Goal: Task Accomplishment & Management: Use online tool/utility

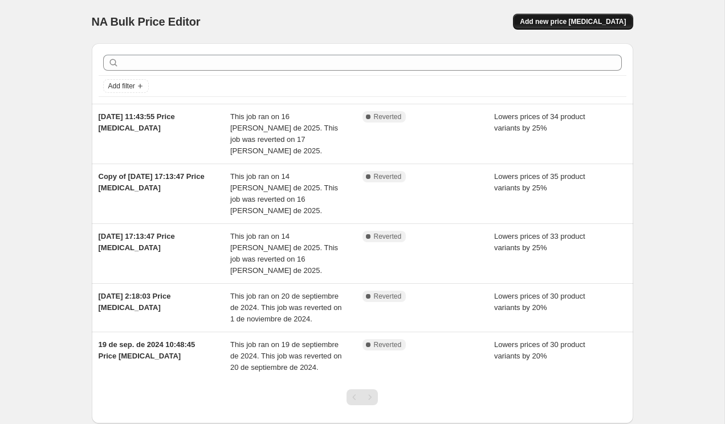
click at [578, 21] on span "Add new price [MEDICAL_DATA]" at bounding box center [572, 21] width 106 height 9
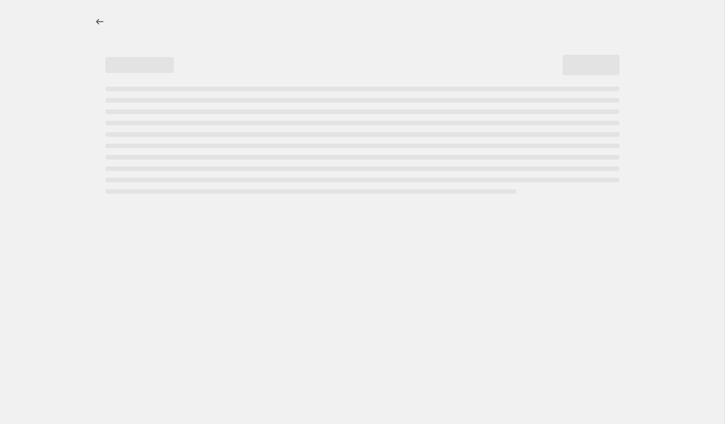
select select "percentage"
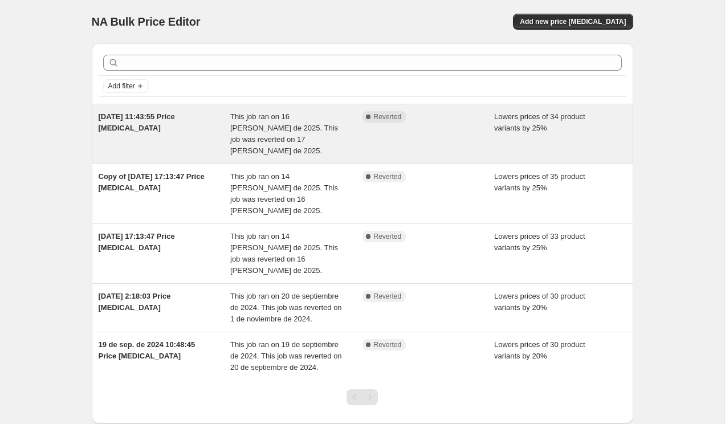
click at [125, 127] on span "16 may 2025, 11:43:55 Price change job" at bounding box center [137, 122] width 76 height 20
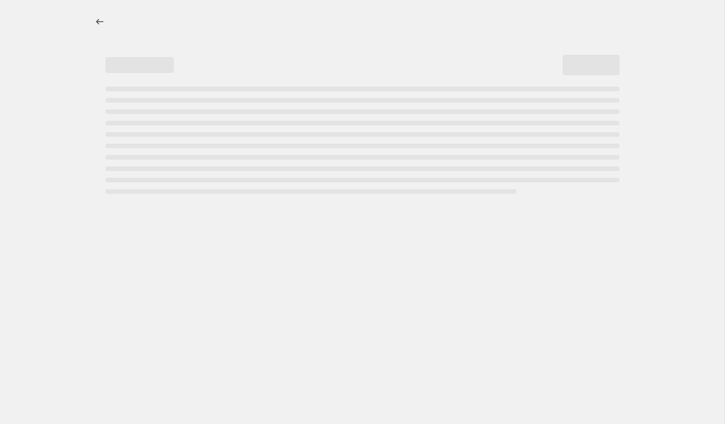
select select "percentage"
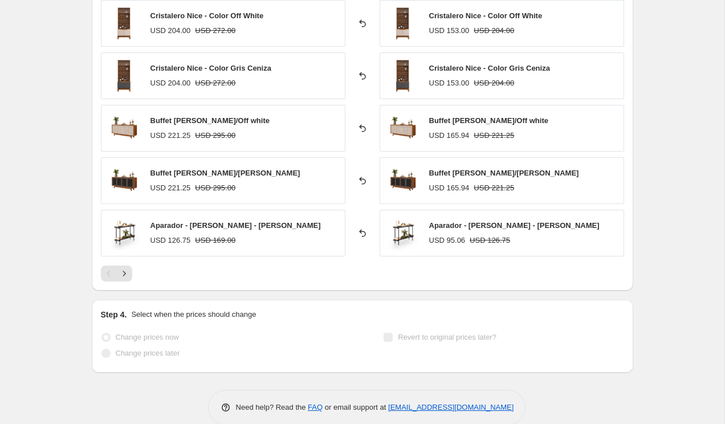
scroll to position [800, 0]
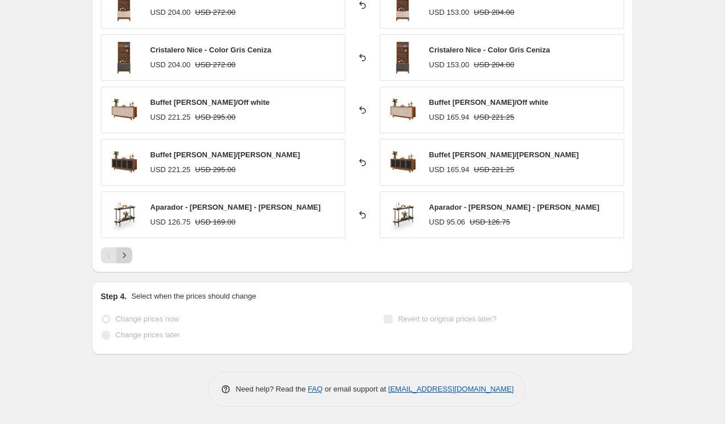
click at [124, 253] on icon "Next" at bounding box center [123, 254] width 11 height 11
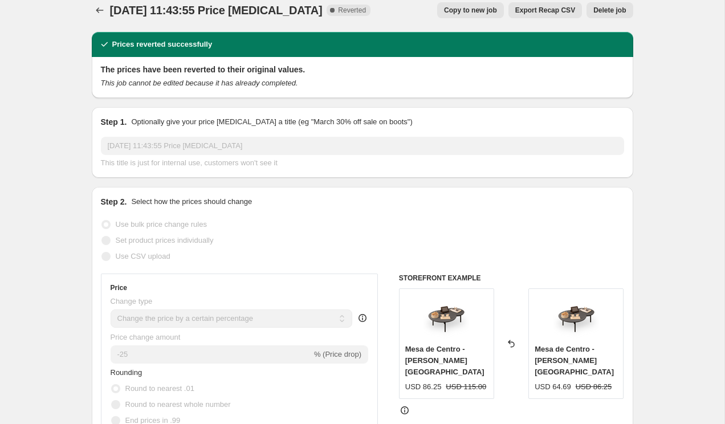
scroll to position [0, 0]
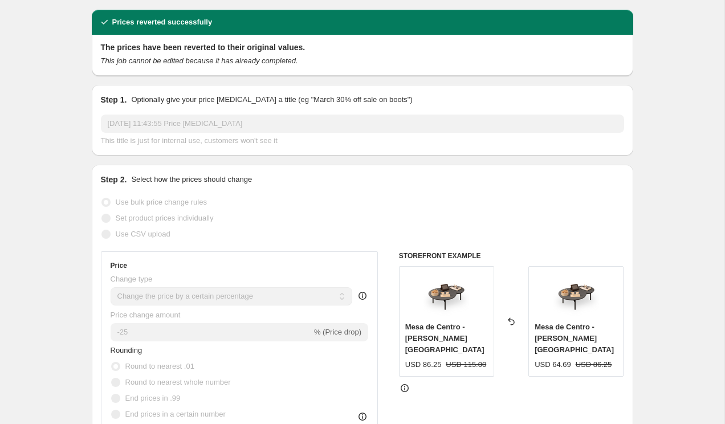
scroll to position [12, 0]
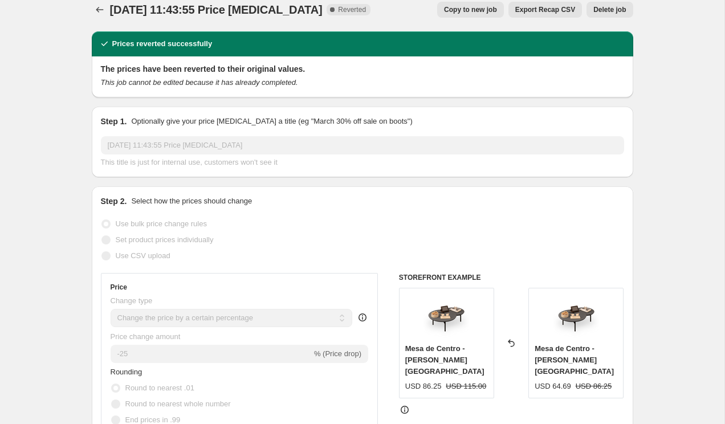
click at [615, 14] on span "Delete job" at bounding box center [609, 9] width 32 height 9
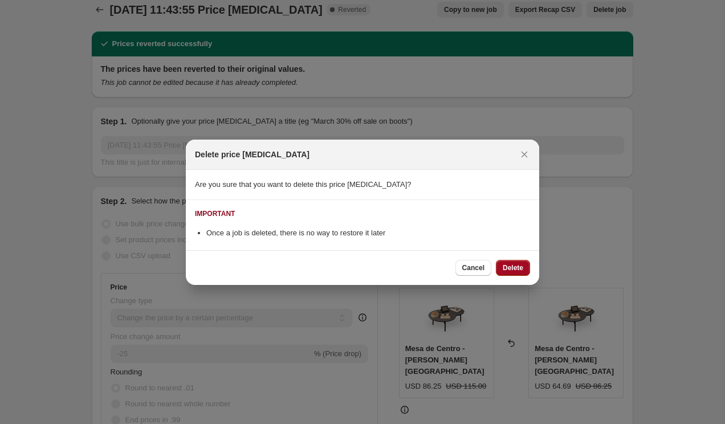
click at [506, 264] on span "Delete" at bounding box center [512, 267] width 21 height 9
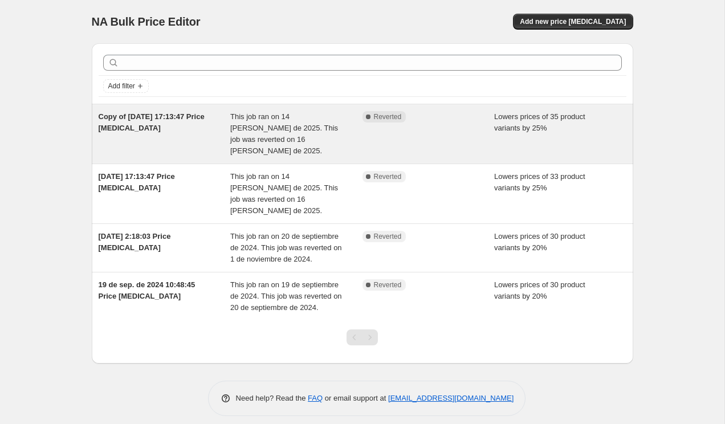
click at [383, 117] on span "Reverted" at bounding box center [388, 116] width 28 height 9
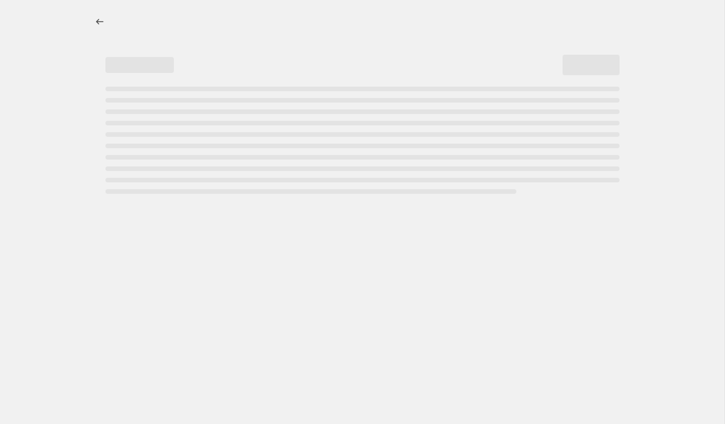
select select "percentage"
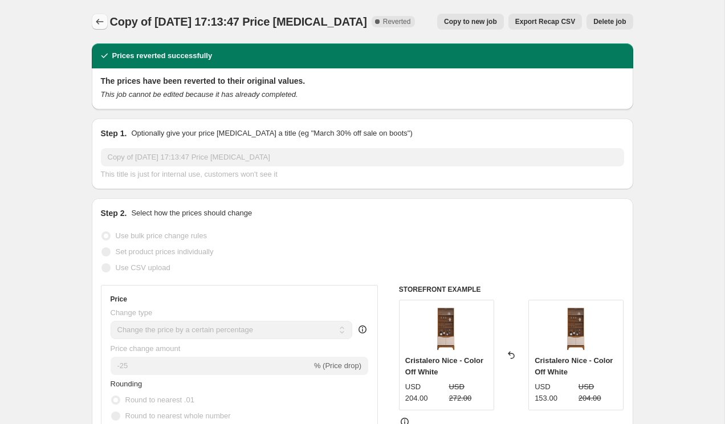
click at [103, 21] on icon "Price change jobs" at bounding box center [99, 21] width 11 height 11
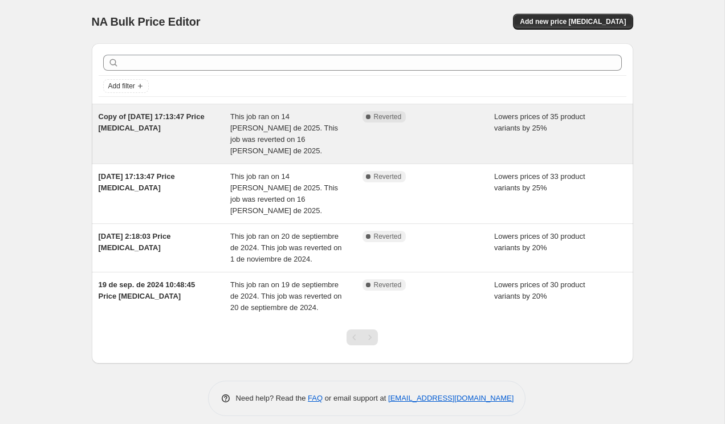
click at [185, 132] on div "Copy of [DATE] 17:13:47 Price [MEDICAL_DATA]" at bounding box center [165, 134] width 132 height 46
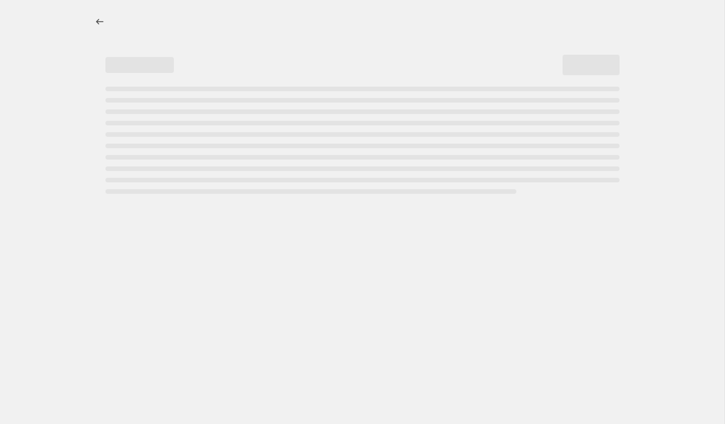
select select "percentage"
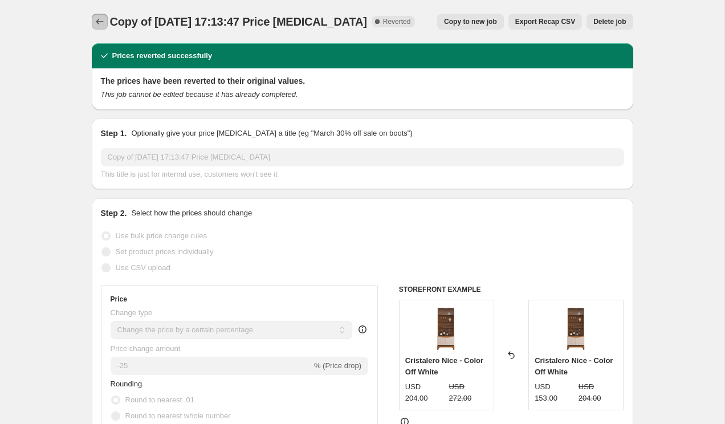
click at [100, 14] on button "Price change jobs" at bounding box center [100, 22] width 16 height 16
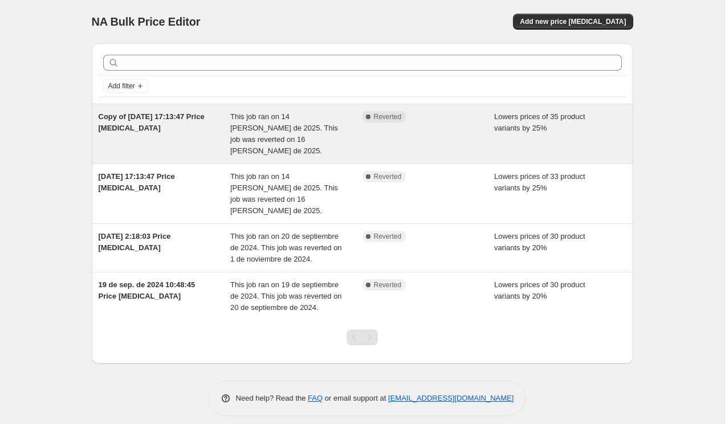
click at [252, 133] on div "This job ran on 14 [PERSON_NAME] de 2025. This job was reverted on 16 [PERSON_N…" at bounding box center [296, 134] width 132 height 46
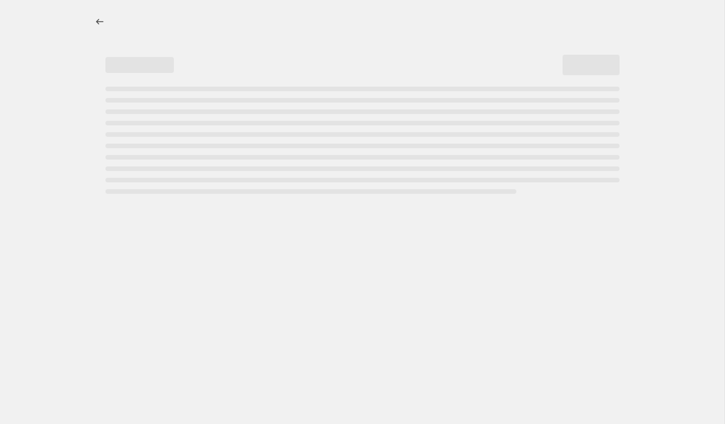
select select "percentage"
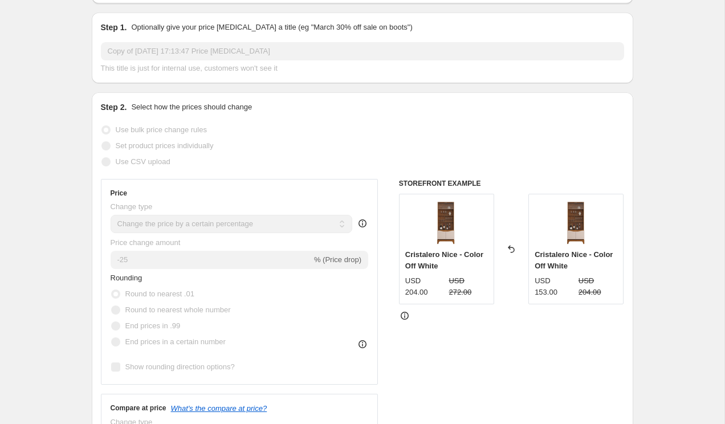
scroll to position [108, 0]
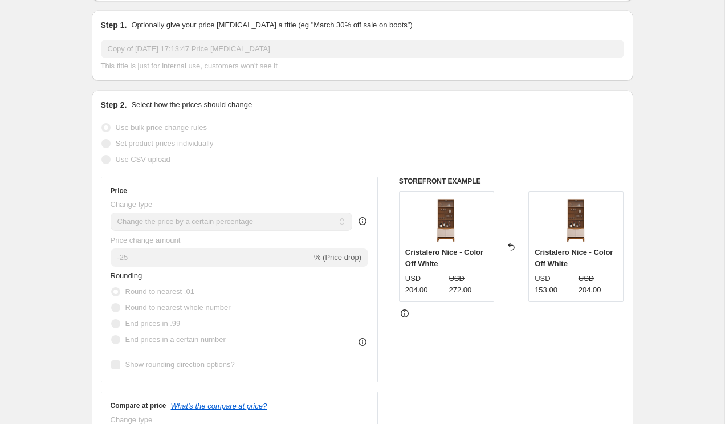
click at [510, 245] on icon at bounding box center [511, 246] width 6 height 7
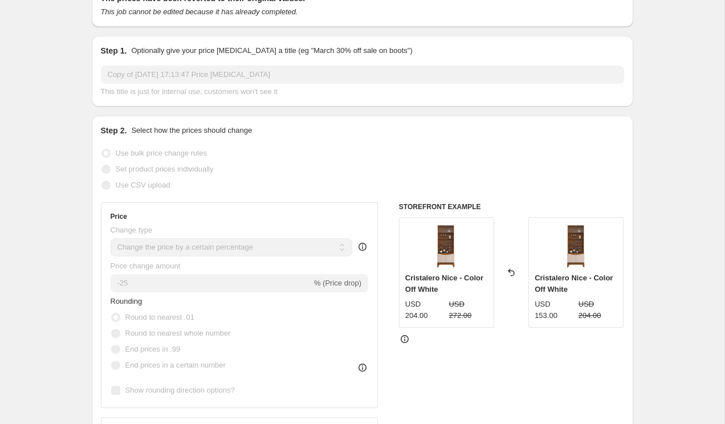
scroll to position [0, 0]
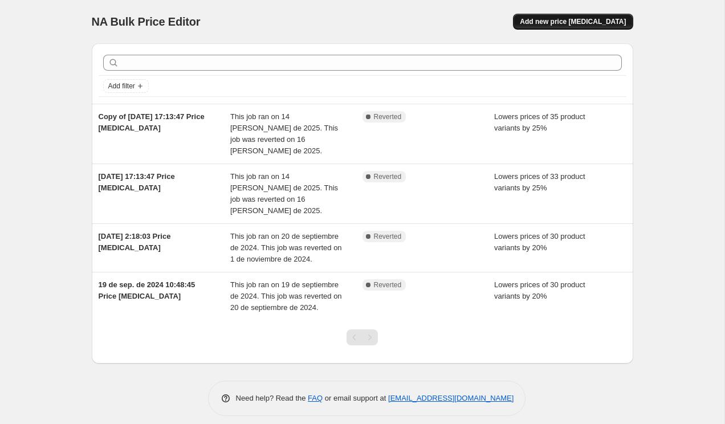
click at [563, 23] on span "Add new price [MEDICAL_DATA]" at bounding box center [572, 21] width 106 height 9
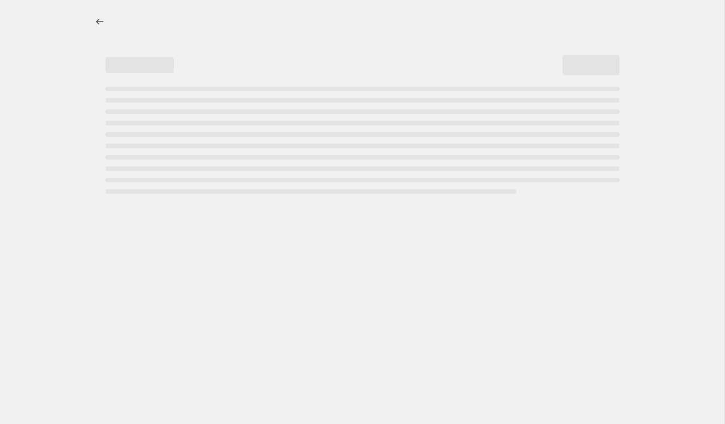
select select "percentage"
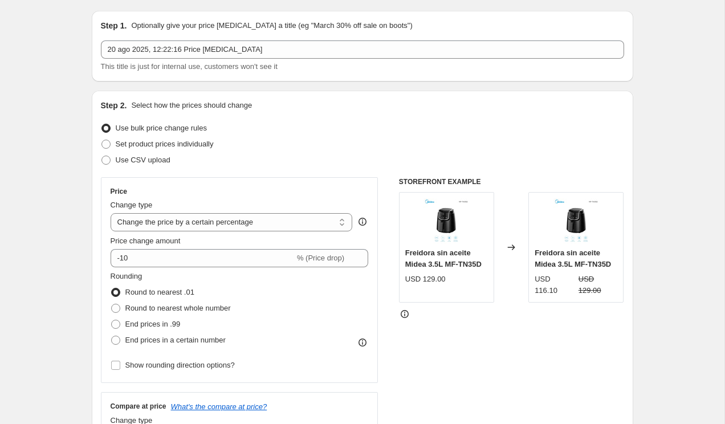
scroll to position [34, 0]
click at [322, 219] on select "Change the price to a certain amount Change the price by a certain amount Chang…" at bounding box center [232, 221] width 242 height 18
click at [111, 212] on select "Change the price to a certain amount Change the price by a certain amount Chang…" at bounding box center [232, 221] width 242 height 18
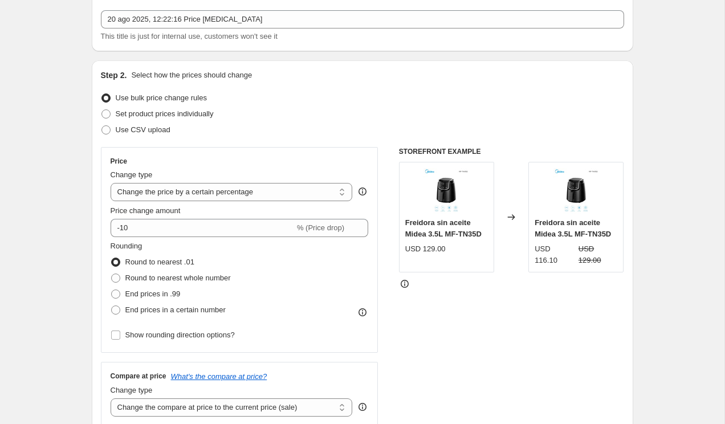
scroll to position [63, 0]
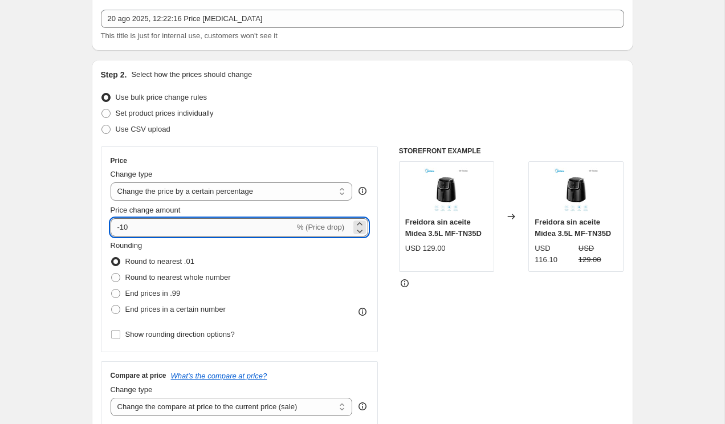
click at [195, 220] on input "-10" at bounding box center [203, 227] width 184 height 18
click at [141, 228] on input "-10" at bounding box center [203, 227] width 184 height 18
type input "-1"
type input "-20"
click at [244, 131] on div "Use CSV upload" at bounding box center [362, 129] width 523 height 16
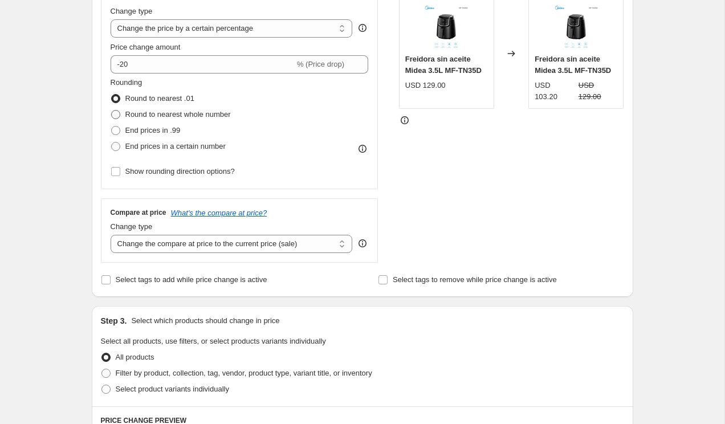
scroll to position [229, 0]
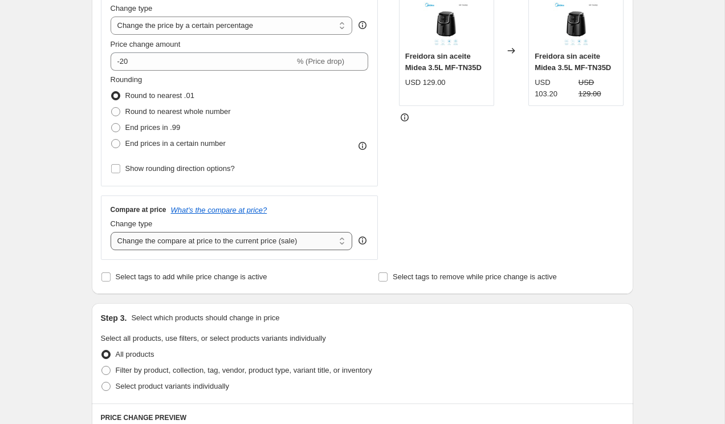
click at [194, 235] on select "Change the compare at price to the current price (sale) Change the compare at p…" at bounding box center [232, 241] width 242 height 18
click at [111, 232] on select "Change the compare at price to the current price (sale) Change the compare at p…" at bounding box center [232, 241] width 242 height 18
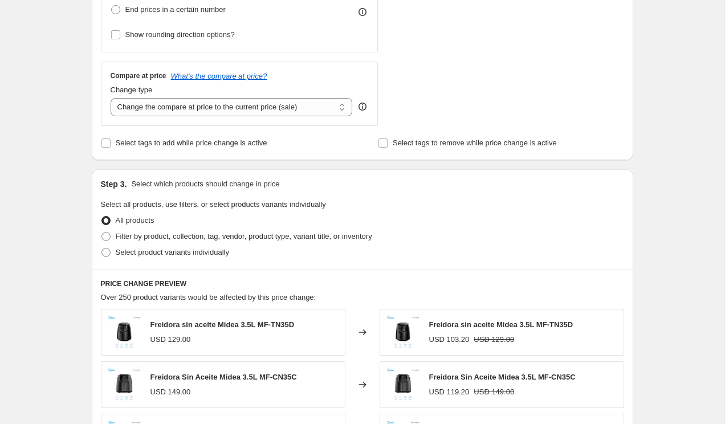
scroll to position [365, 0]
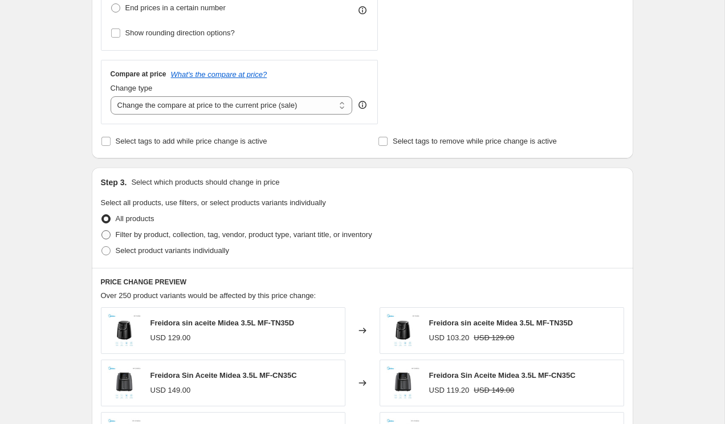
click at [260, 235] on span "Filter by product, collection, tag, vendor, product type, variant title, or inv…" at bounding box center [244, 234] width 256 height 9
click at [102, 231] on input "Filter by product, collection, tag, vendor, product type, variant title, or inv…" at bounding box center [101, 230] width 1 height 1
radio input "true"
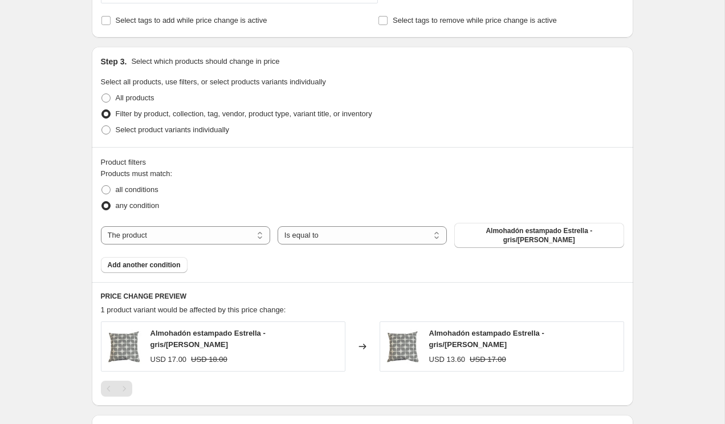
scroll to position [486, 0]
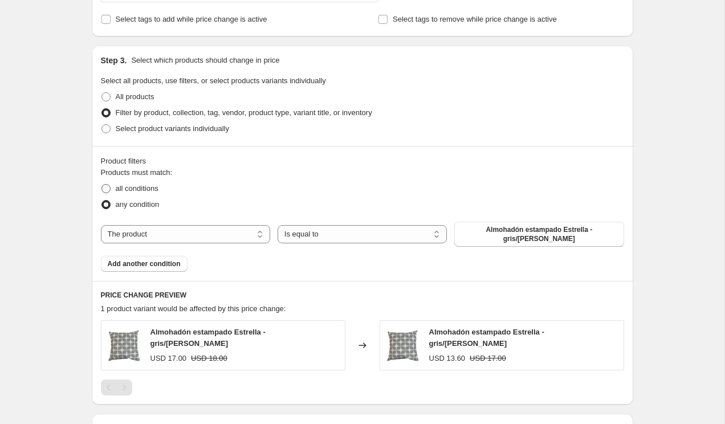
click at [158, 188] on span "all conditions" at bounding box center [137, 188] width 43 height 9
click at [102, 185] on input "all conditions" at bounding box center [101, 184] width 1 height 1
radio input "true"
click at [245, 231] on select "The product The product's collection The product's tag The product's vendor The…" at bounding box center [185, 234] width 169 height 18
select select "collection"
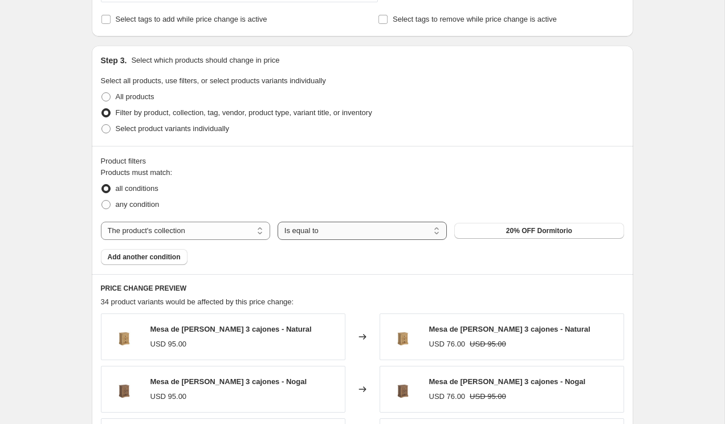
click at [343, 231] on select "Is equal to Is not equal to" at bounding box center [361, 231] width 169 height 18
click at [277, 222] on select "Is equal to Is not equal to" at bounding box center [361, 231] width 169 height 18
click at [467, 201] on div "any condition" at bounding box center [362, 205] width 523 height 16
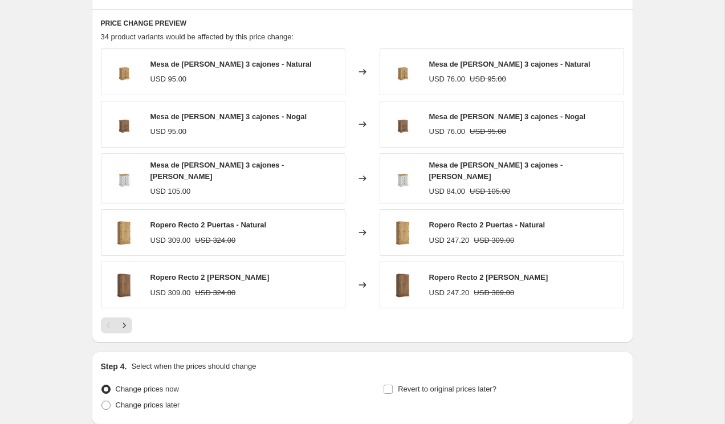
scroll to position [752, 0]
click at [130, 325] on button "Next" at bounding box center [124, 325] width 16 height 16
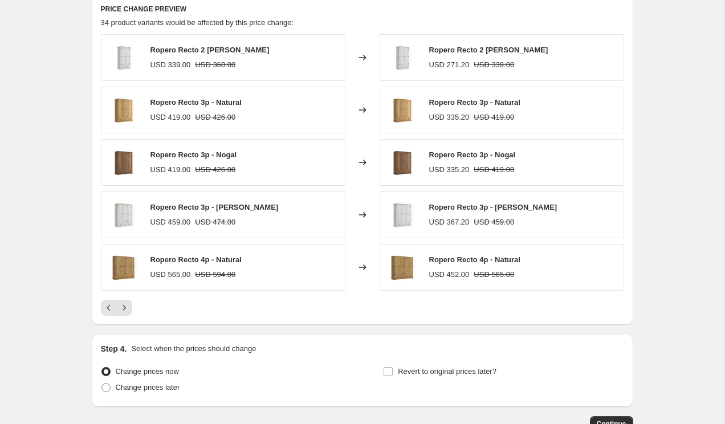
scroll to position [771, 0]
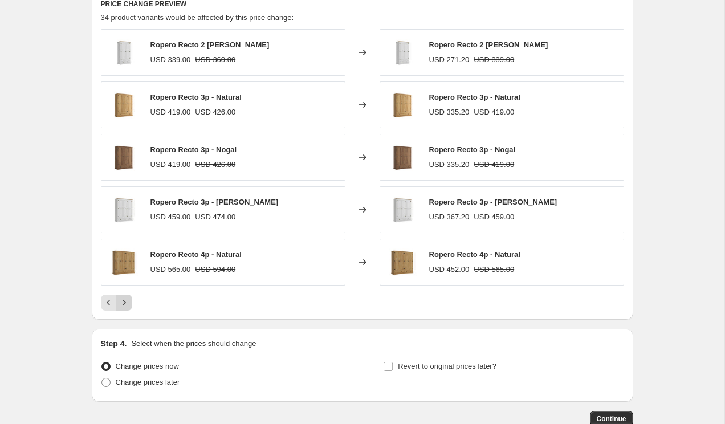
click at [124, 302] on icon "Next" at bounding box center [123, 302] width 11 height 11
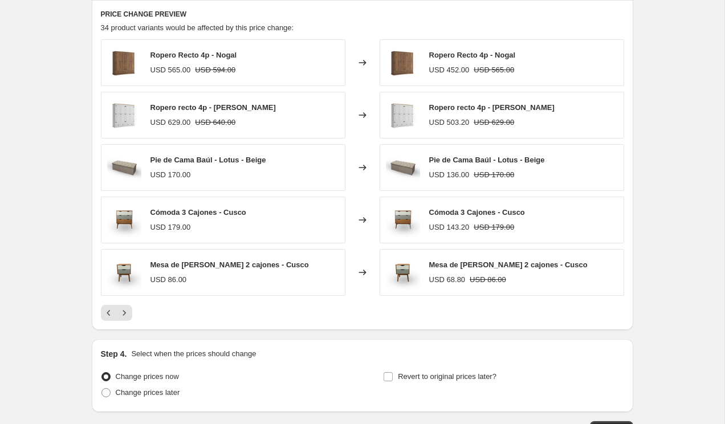
scroll to position [750, 0]
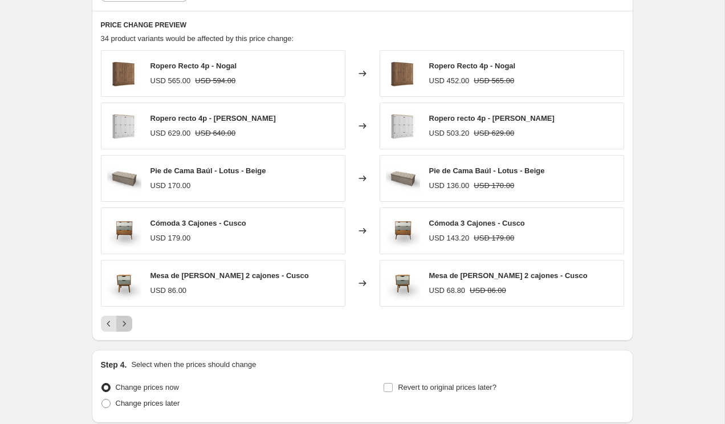
click at [123, 327] on icon "Next" at bounding box center [123, 323] width 11 height 11
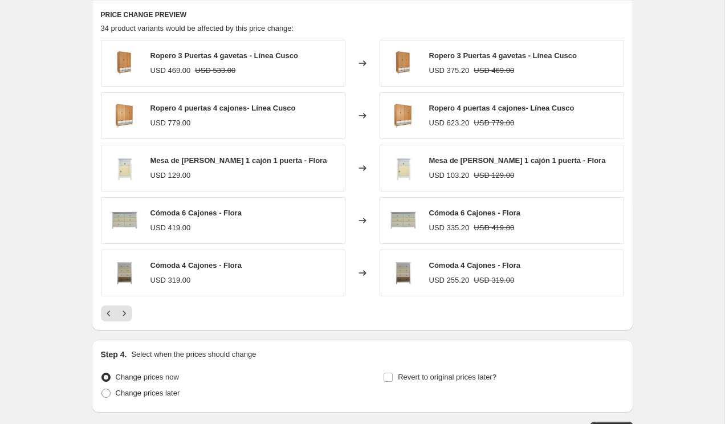
scroll to position [761, 0]
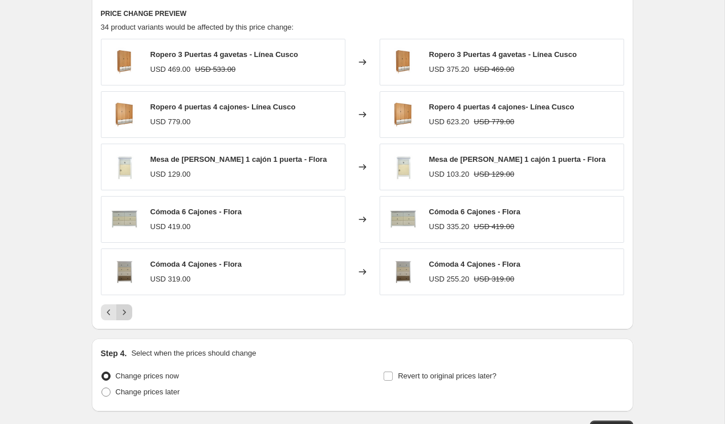
click at [126, 314] on icon "Next" at bounding box center [123, 311] width 11 height 11
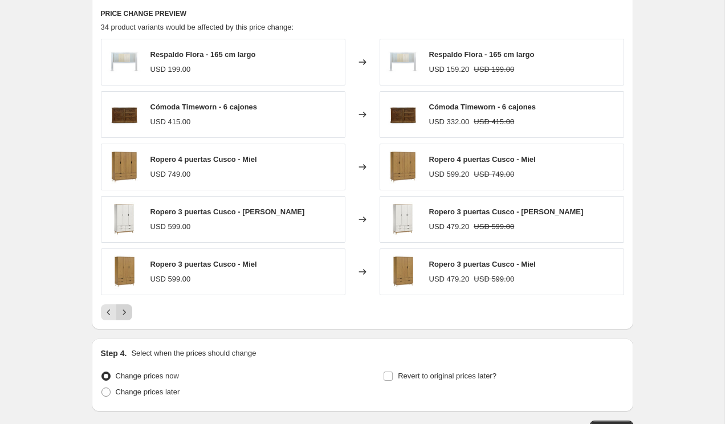
click at [126, 314] on icon "Next" at bounding box center [123, 311] width 11 height 11
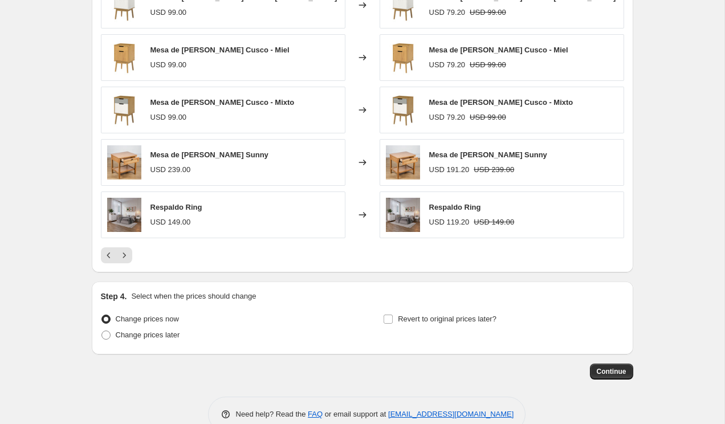
scroll to position [843, 0]
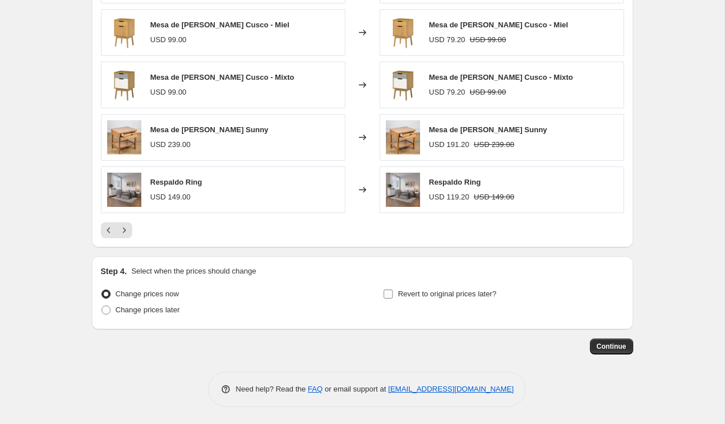
click at [391, 296] on input "Revert to original prices later?" at bounding box center [387, 293] width 9 height 9
checkbox input "true"
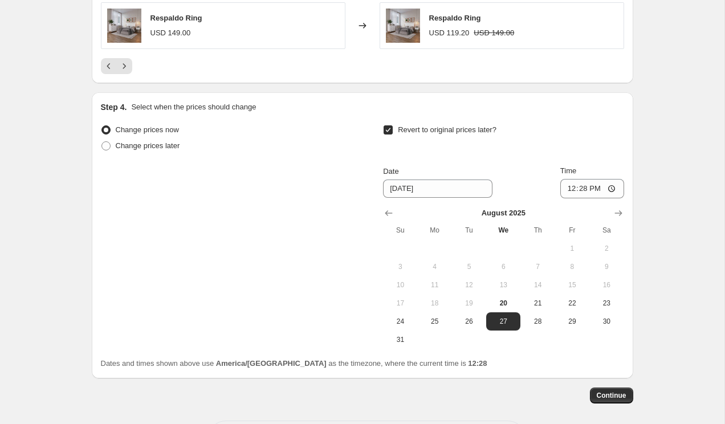
scroll to position [1010, 0]
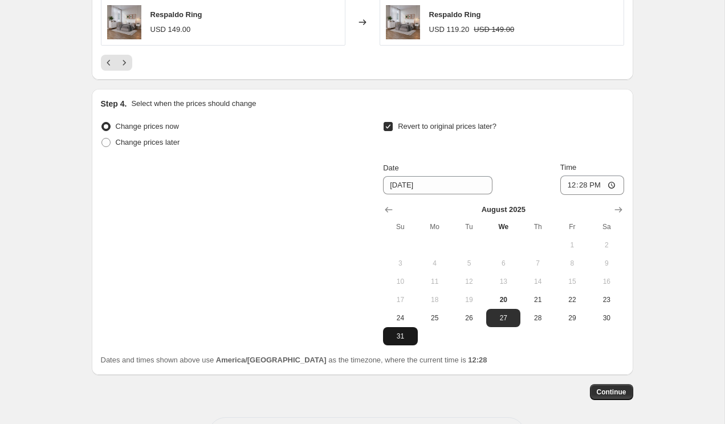
click at [397, 337] on span "31" at bounding box center [399, 336] width 25 height 9
type input "[DATE]"
click at [620, 392] on span "Continue" at bounding box center [611, 391] width 30 height 9
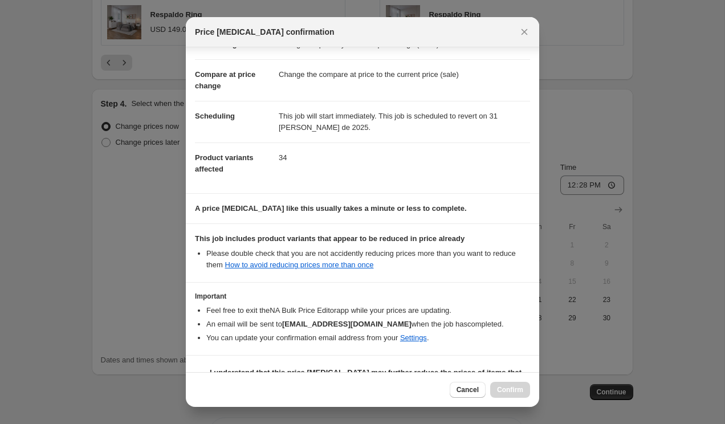
scroll to position [67, 0]
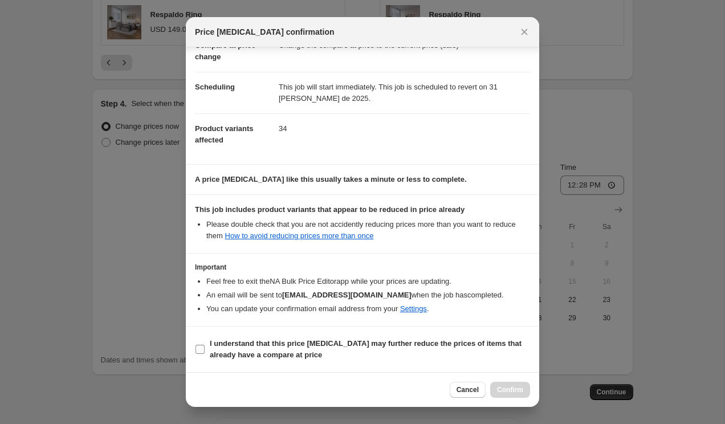
click at [199, 349] on input "I understand that this price [MEDICAL_DATA] may further reduce the prices of it…" at bounding box center [199, 349] width 9 height 9
checkbox input "true"
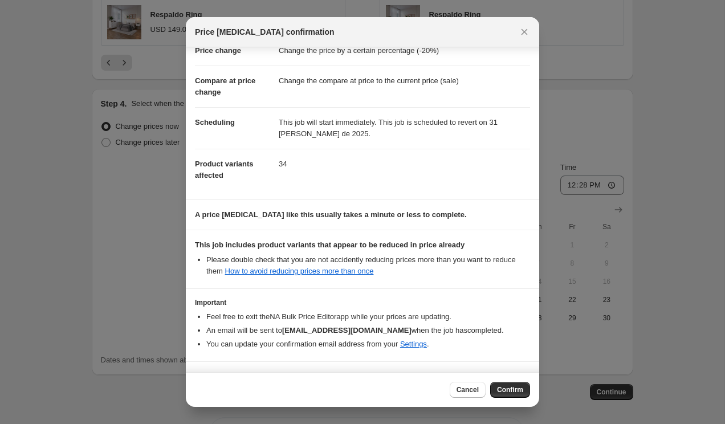
scroll to position [0, 0]
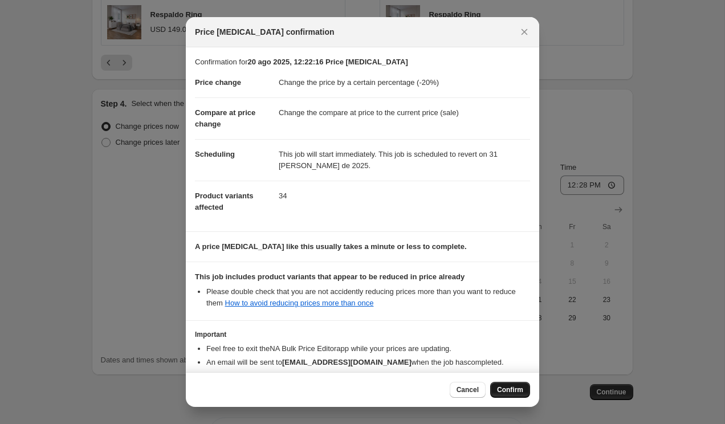
click at [508, 388] on span "Confirm" at bounding box center [510, 389] width 26 height 9
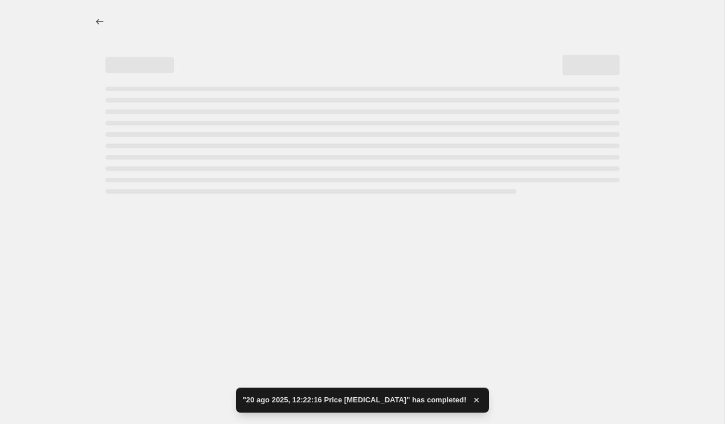
select select "percentage"
select select "collection"
